Goal: Task Accomplishment & Management: Use online tool/utility

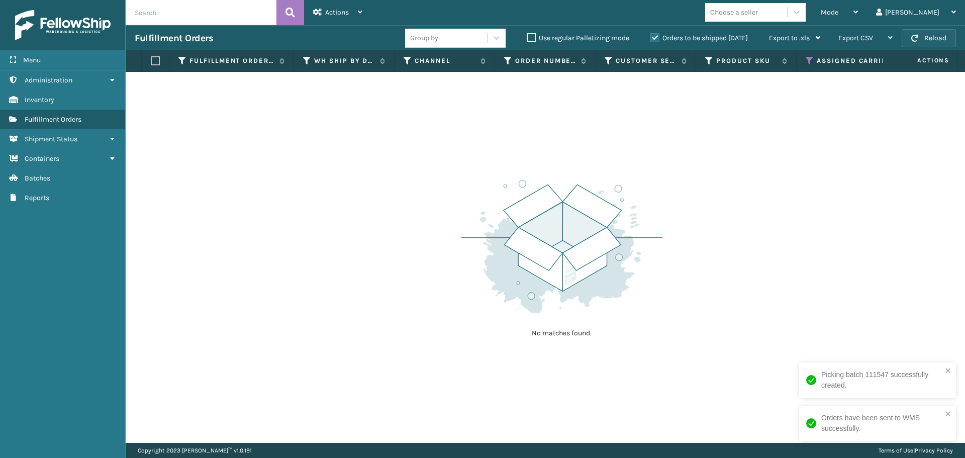
click at [929, 33] on button "Reload" at bounding box center [929, 38] width 54 height 18
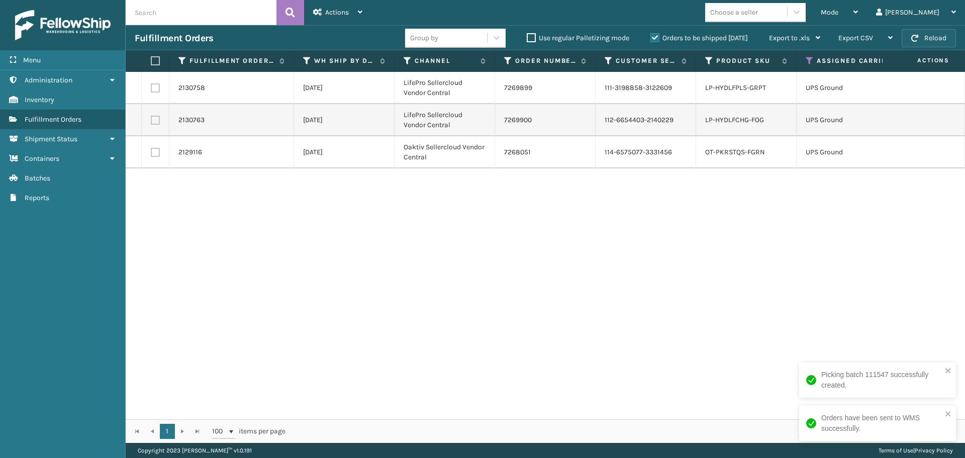
click at [928, 36] on button "Reload" at bounding box center [929, 38] width 54 height 18
click at [153, 61] on label at bounding box center [154, 60] width 6 height 9
click at [151, 61] on input "checkbox" at bounding box center [151, 61] width 1 height 7
checkbox input "true"
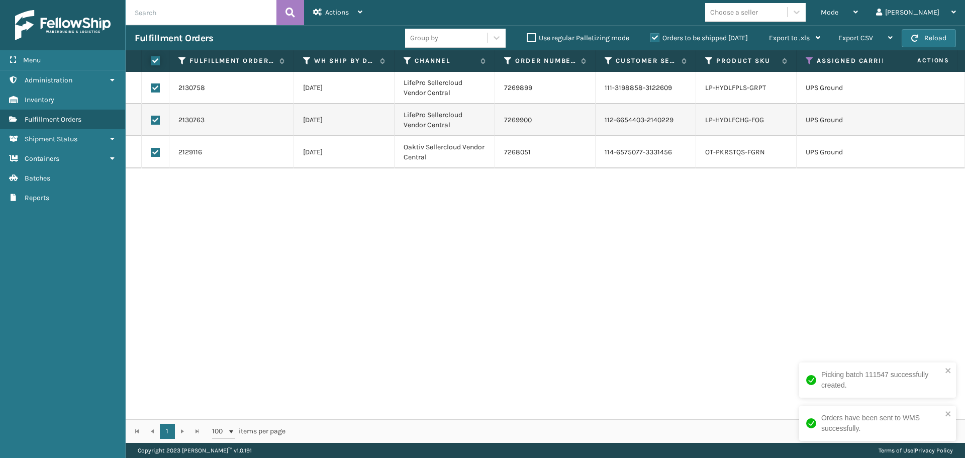
checkbox input "true"
click at [322, 18] on div "Actions" at bounding box center [337, 12] width 49 height 25
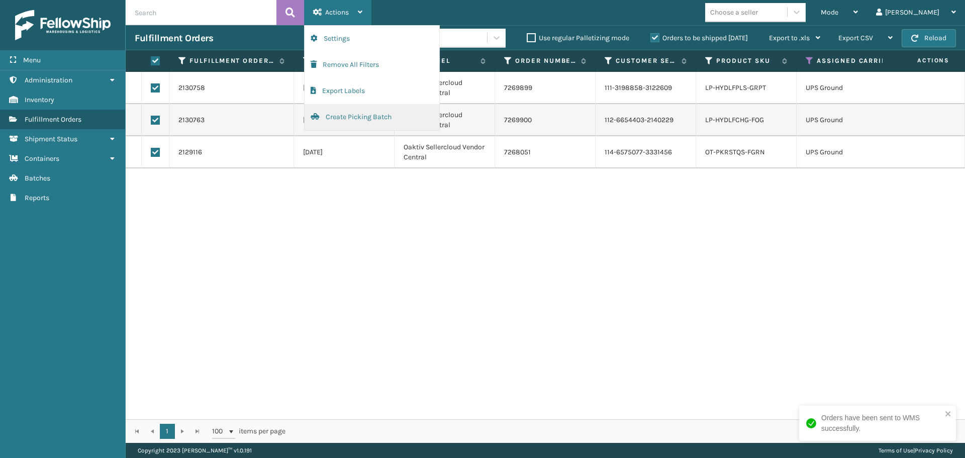
click at [337, 119] on button "Create Picking Batch" at bounding box center [372, 117] width 135 height 26
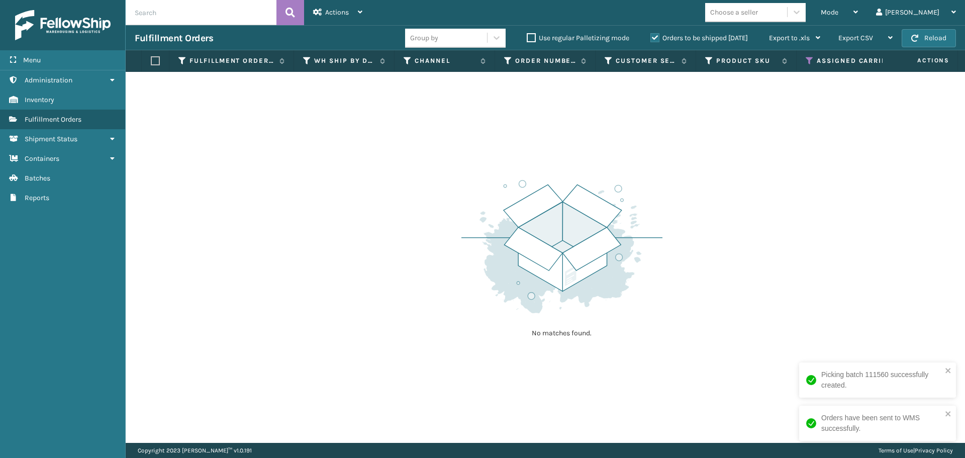
click at [814, 58] on icon at bounding box center [810, 60] width 8 height 9
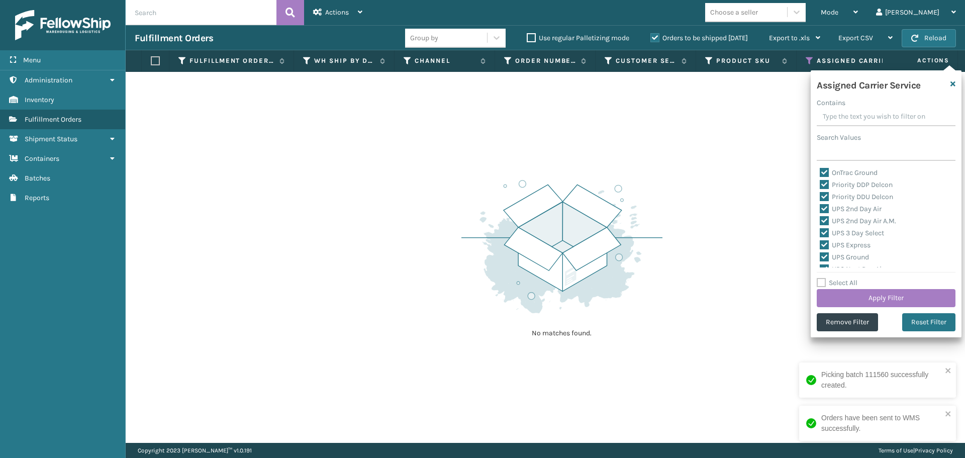
click at [823, 281] on label "Select All" at bounding box center [837, 283] width 41 height 9
click at [823, 278] on input "Select All" at bounding box center [892, 277] width 151 height 1
checkbox input "true"
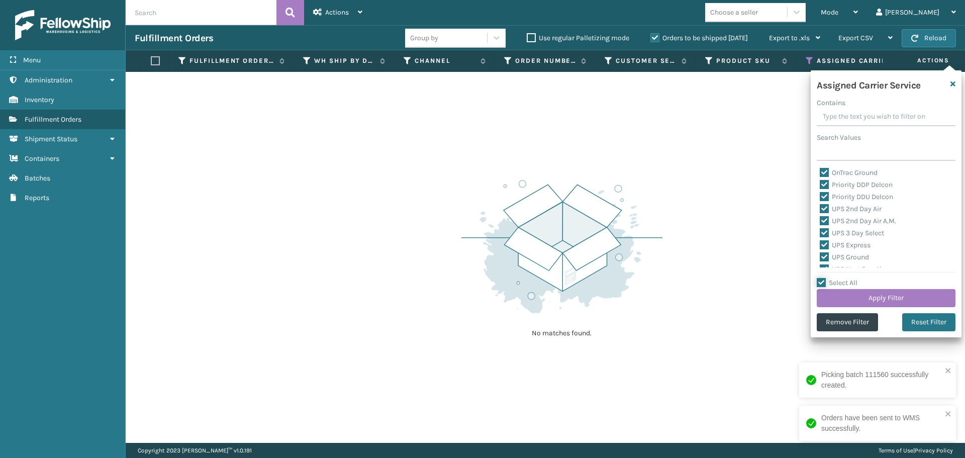
checkbox input "true"
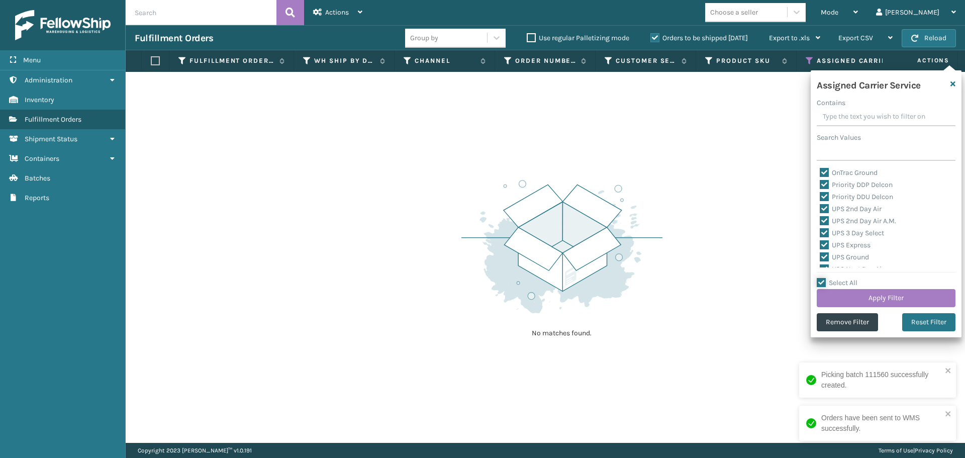
checkbox input "true"
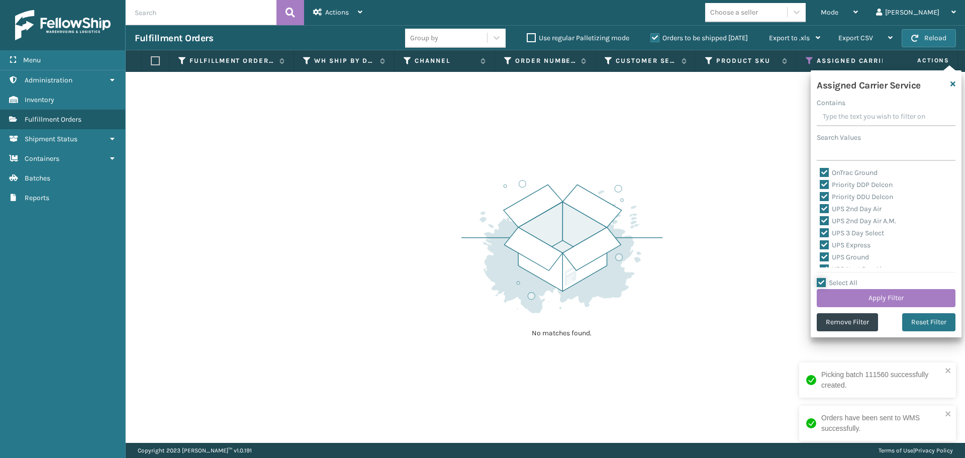
checkbox input "true"
click at [823, 281] on label "Select All" at bounding box center [837, 283] width 41 height 9
click at [823, 278] on input "Select All" at bounding box center [892, 277] width 151 height 1
checkbox input "false"
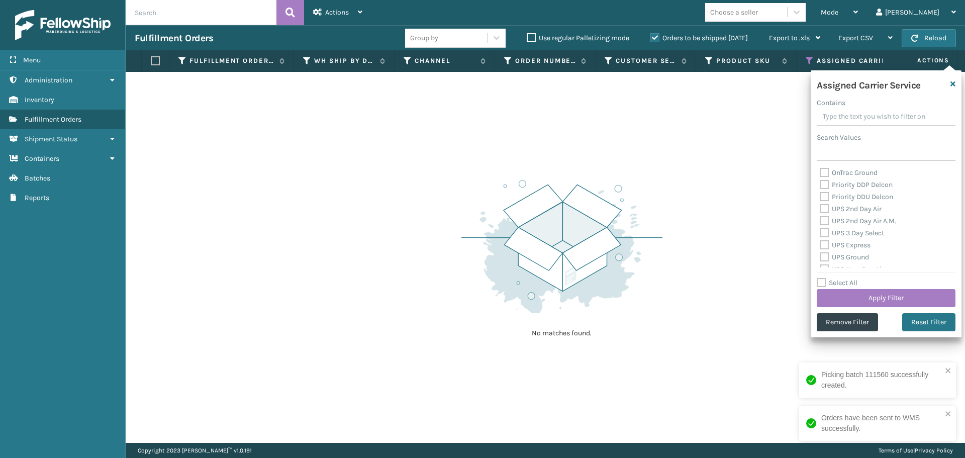
checkbox input "false"
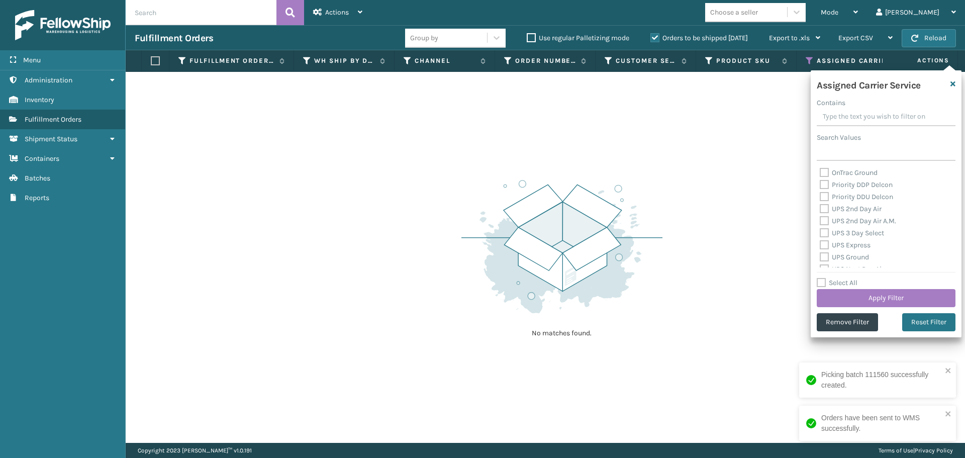
checkbox input "false"
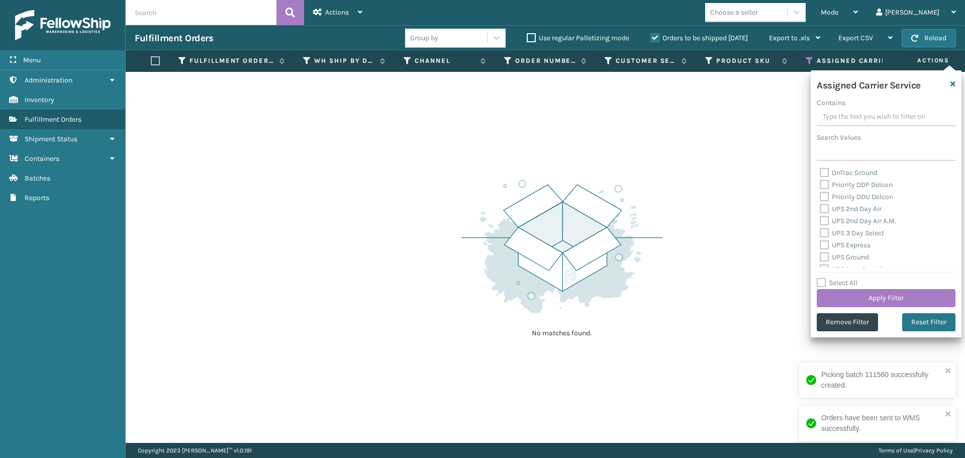
checkbox input "false"
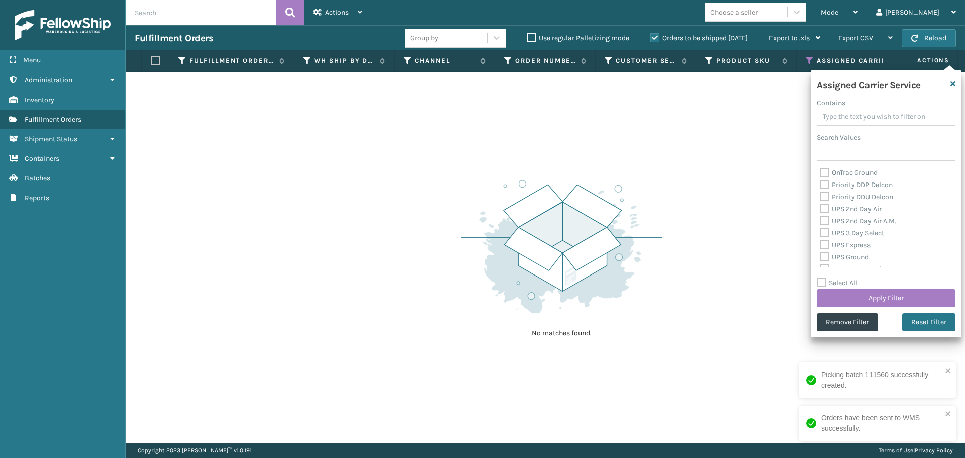
checkbox input "false"
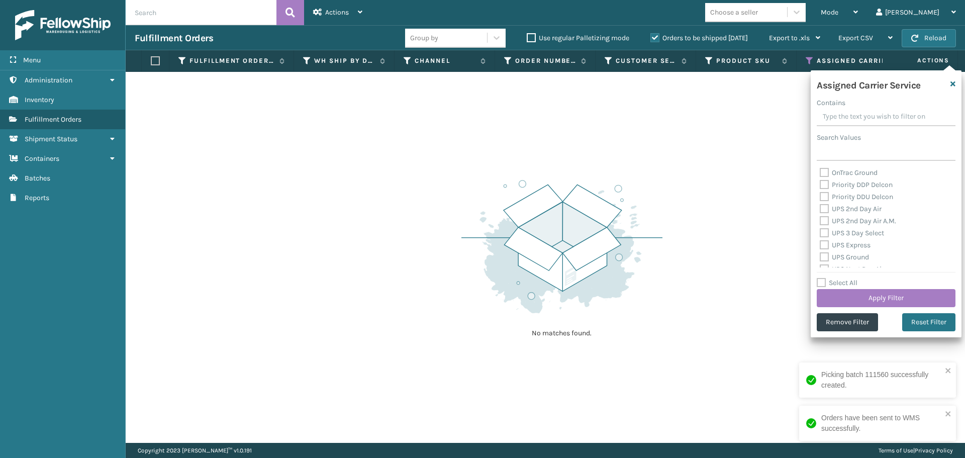
checkbox input "false"
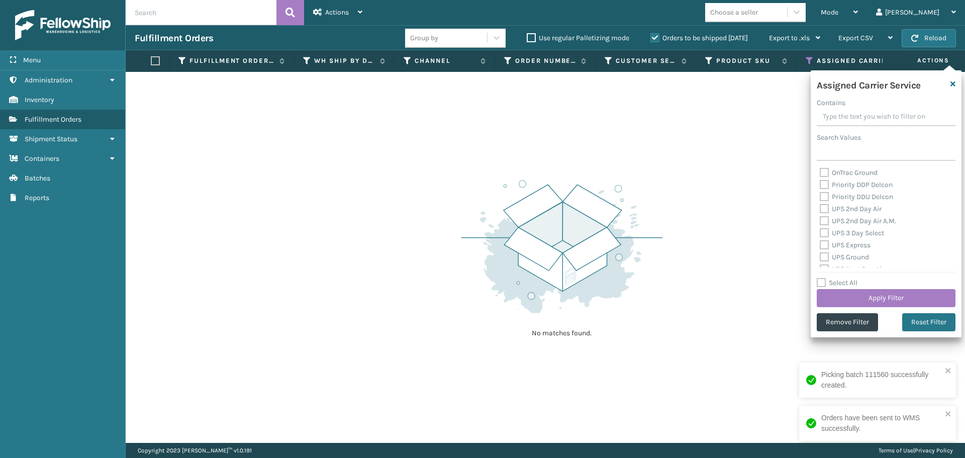
checkbox input "false"
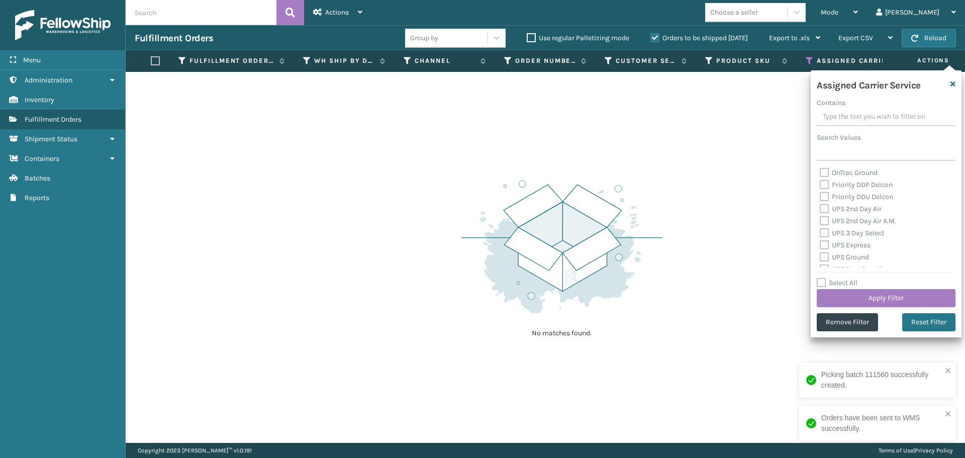
checkbox input "false"
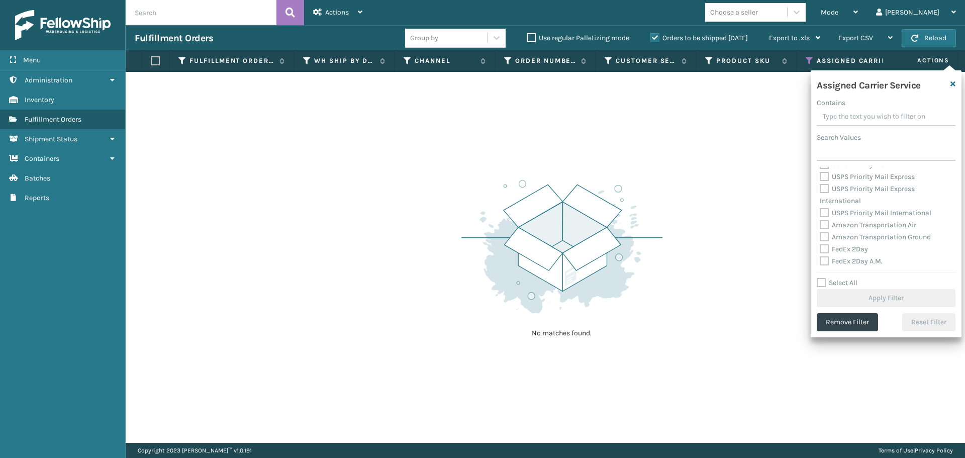
scroll to position [251, 0]
click at [826, 201] on label "FedEx 2Day" at bounding box center [844, 199] width 48 height 9
click at [821, 200] on input "FedEx 2Day" at bounding box center [820, 196] width 1 height 7
checkbox input "true"
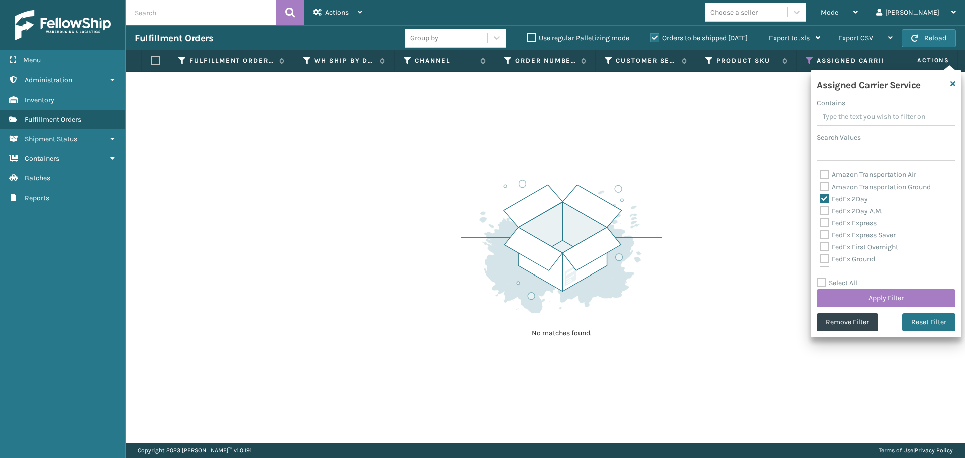
click at [826, 213] on label "FedEx 2Day A.M." at bounding box center [851, 211] width 63 height 9
click at [821, 212] on input "FedEx 2Day A.M." at bounding box center [820, 208] width 1 height 7
checkbox input "true"
click at [825, 223] on label "FedEx Express" at bounding box center [848, 223] width 57 height 9
click at [821, 223] on input "FedEx Express" at bounding box center [820, 220] width 1 height 7
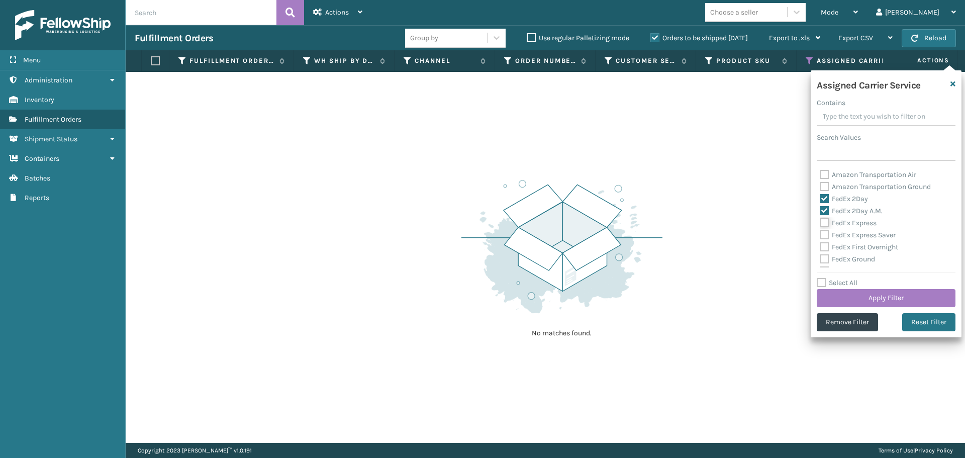
checkbox input "true"
click at [825, 233] on label "FedEx Express Saver" at bounding box center [858, 235] width 76 height 9
click at [821, 233] on input "FedEx Express Saver" at bounding box center [820, 232] width 1 height 7
checkbox input "true"
click at [825, 249] on label "FedEx First Overnight" at bounding box center [859, 247] width 78 height 9
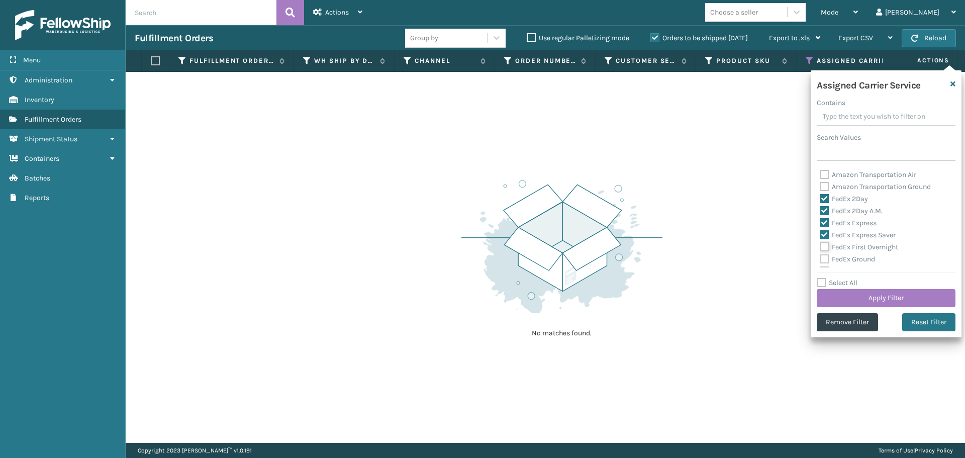
click at [821, 248] on input "FedEx First Overnight" at bounding box center [820, 244] width 1 height 7
checkbox input "true"
click at [825, 256] on label "FedEx Ground" at bounding box center [847, 259] width 55 height 9
click at [821, 256] on input "FedEx Ground" at bounding box center [820, 256] width 1 height 7
checkbox input "true"
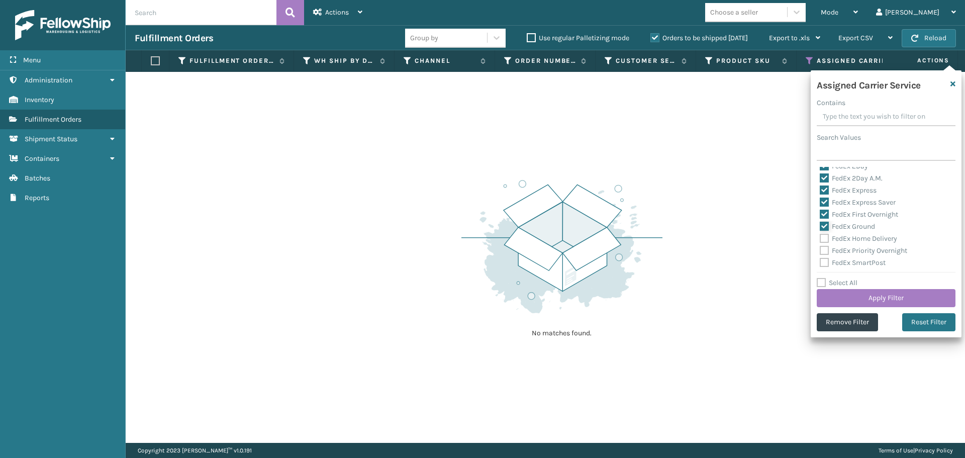
scroll to position [302, 0]
click at [827, 221] on label "FedEx Home Delivery" at bounding box center [858, 221] width 77 height 9
click at [821, 221] on input "FedEx Home Delivery" at bounding box center [820, 218] width 1 height 7
checkbox input "true"
click at [826, 233] on label "FedEx Priority Overnight" at bounding box center [863, 233] width 87 height 9
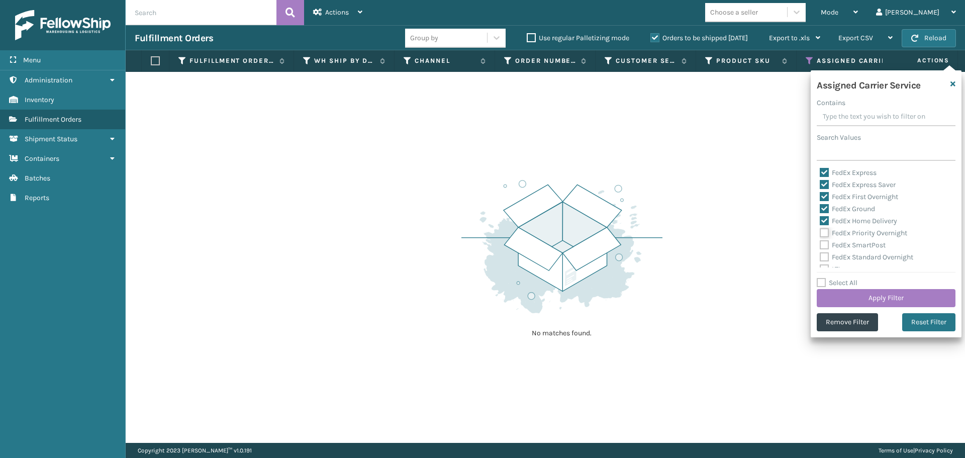
click at [821, 233] on input "FedEx Priority Overnight" at bounding box center [820, 230] width 1 height 7
checkbox input "true"
click at [826, 244] on label "FedEx SmartPost" at bounding box center [853, 245] width 66 height 9
click at [821, 244] on input "FedEx SmartPost" at bounding box center [820, 242] width 1 height 7
checkbox input "true"
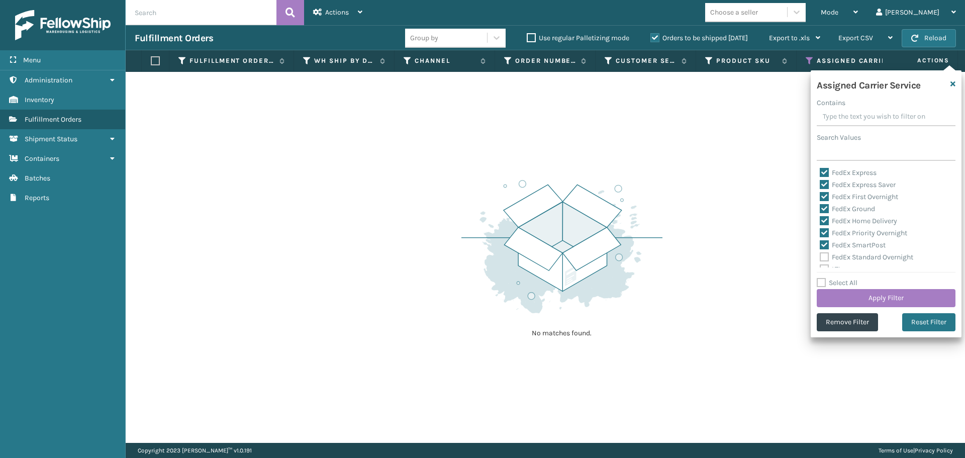
click at [827, 258] on label "FedEx Standard Overnight" at bounding box center [867, 257] width 94 height 9
click at [821, 258] on input "FedEx Standard Overnight" at bounding box center [820, 254] width 1 height 7
checkbox input "true"
click at [855, 302] on button "Apply Filter" at bounding box center [886, 298] width 139 height 18
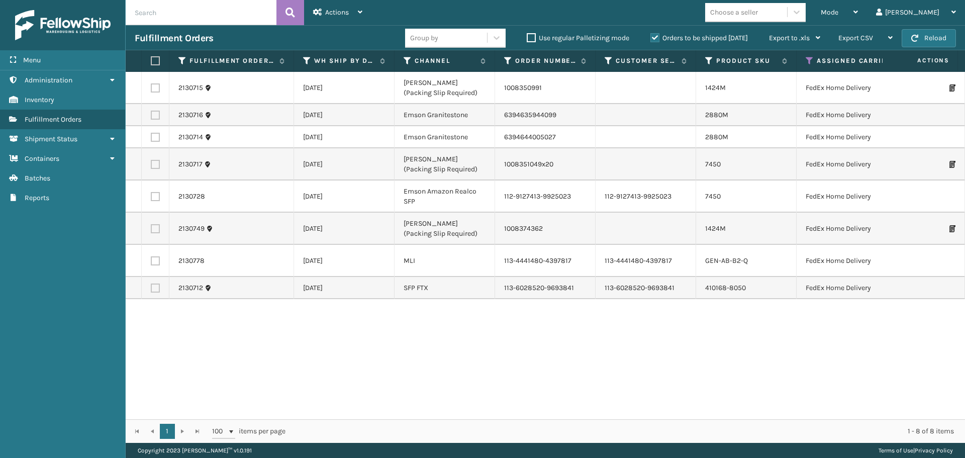
click at [150, 61] on th at bounding box center [156, 61] width 28 height 22
click at [152, 62] on label at bounding box center [154, 60] width 6 height 9
click at [151, 62] on input "checkbox" at bounding box center [151, 61] width 1 height 7
checkbox input "true"
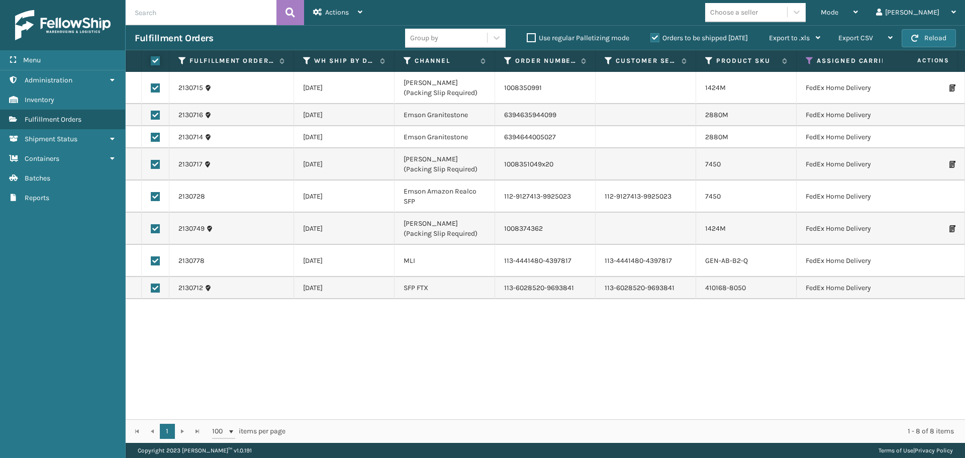
checkbox input "true"
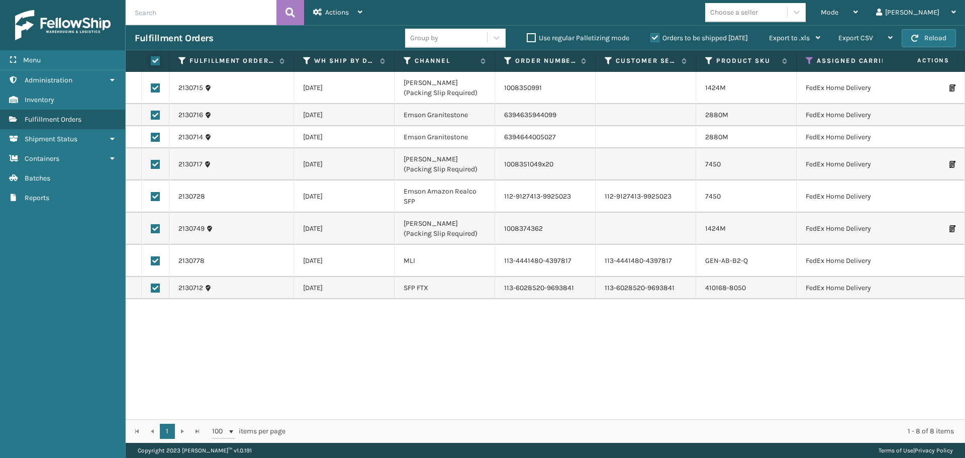
checkbox input "true"
click at [330, 20] on div "Actions" at bounding box center [337, 12] width 49 height 25
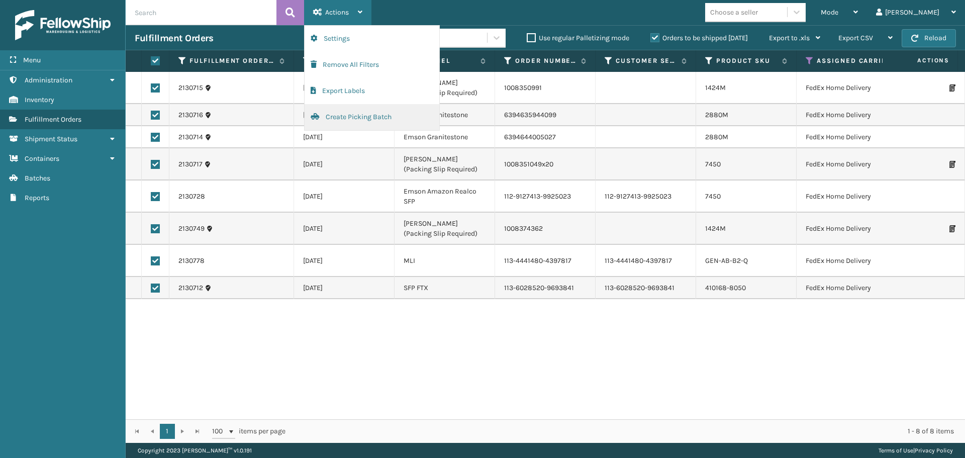
click at [342, 113] on button "Create Picking Batch" at bounding box center [372, 117] width 135 height 26
